Goal: Task Accomplishment & Management: Complete application form

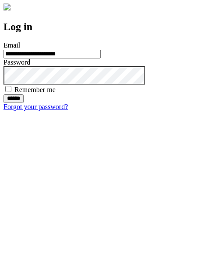
type input "**********"
click at [24, 103] on input "******" at bounding box center [13, 98] width 20 height 9
